Goal: Task Accomplishment & Management: Manage account settings

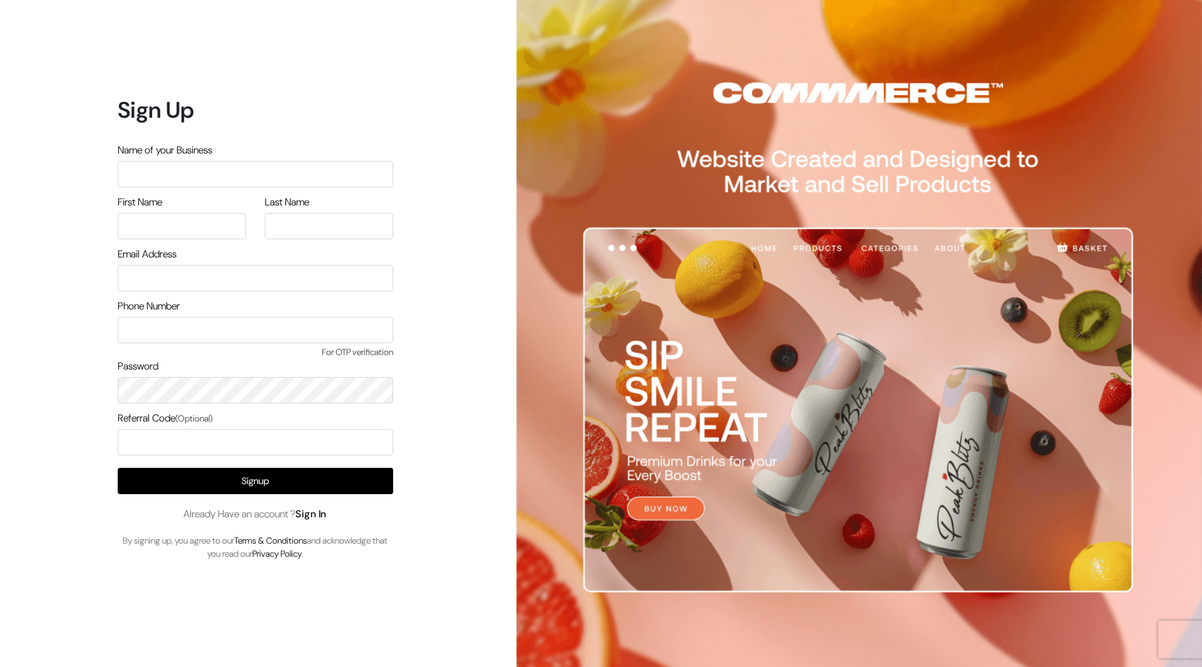
click at [327, 515] on link "Sign In" at bounding box center [311, 513] width 31 height 13
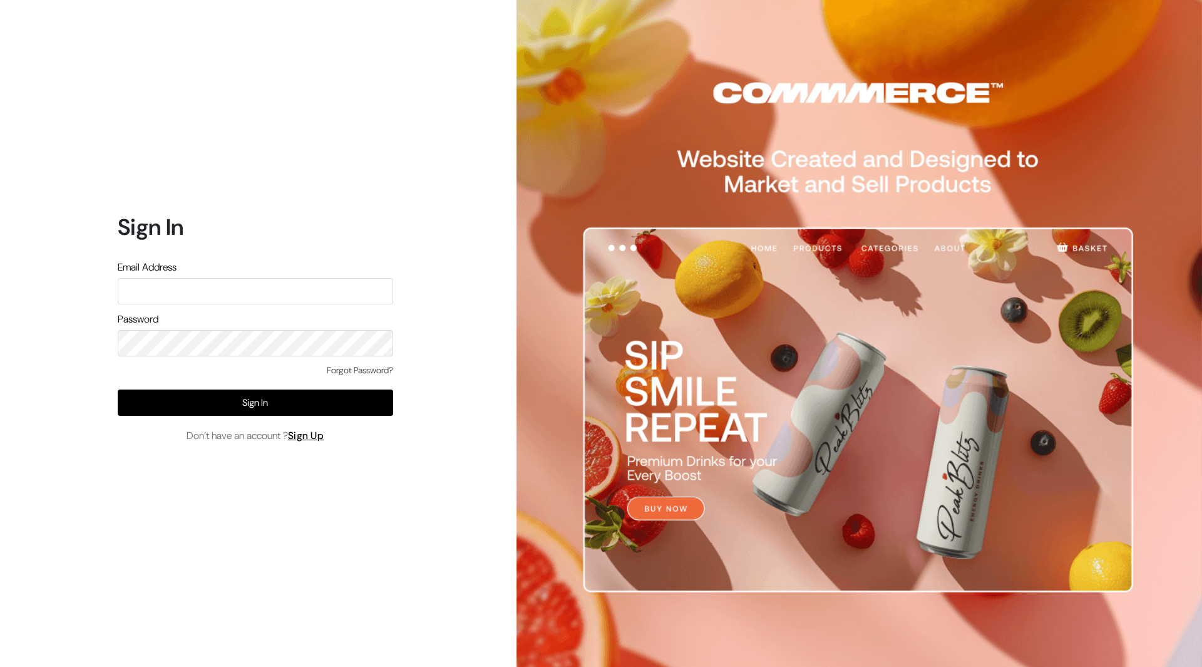
type input "mayank@commmerce.com"
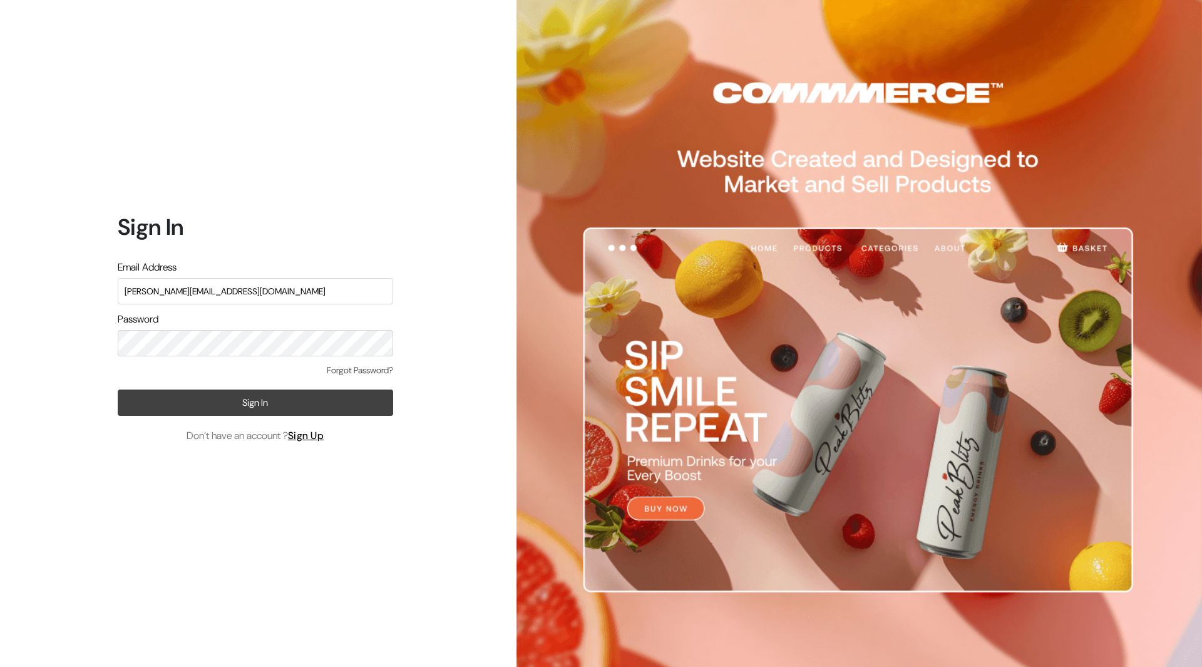
click at [289, 401] on button "Sign In" at bounding box center [256, 402] width 276 height 26
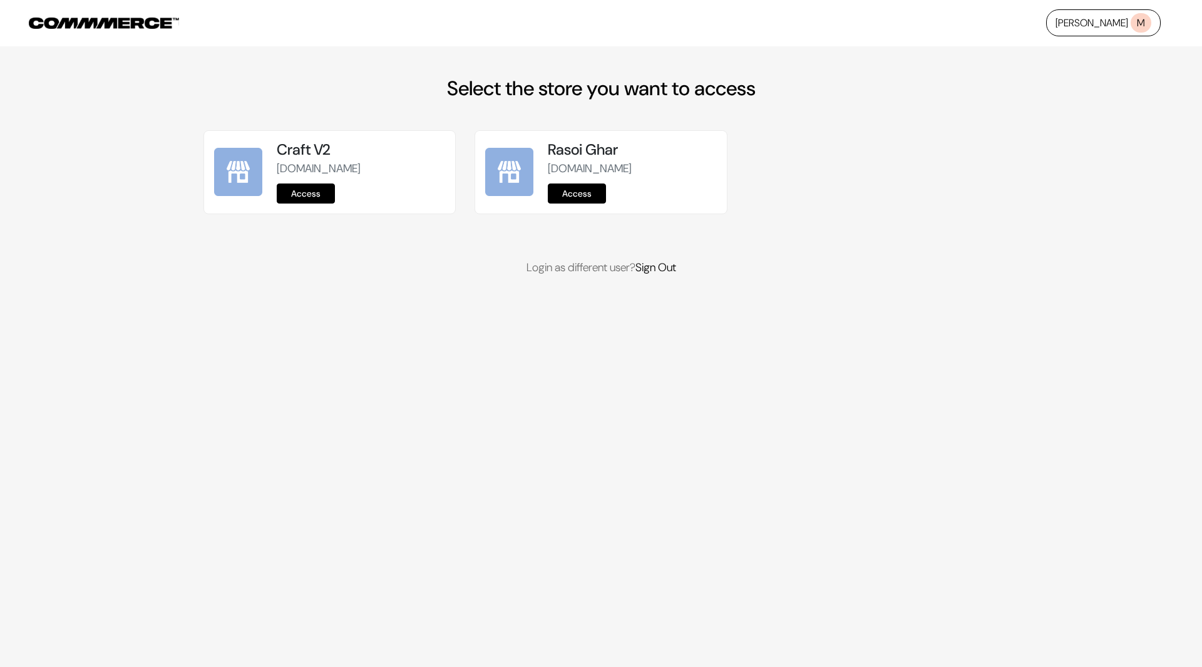
click at [314, 193] on link "Access" at bounding box center [306, 193] width 58 height 20
